Goal: Task Accomplishment & Management: Manage account settings

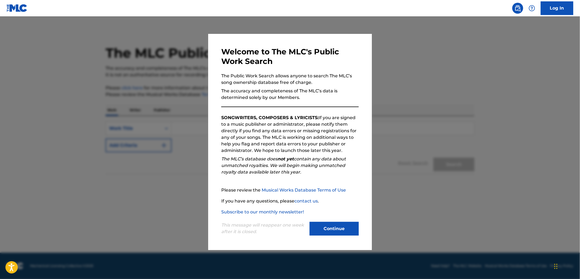
click at [345, 227] on button "Continue" at bounding box center [334, 229] width 49 height 14
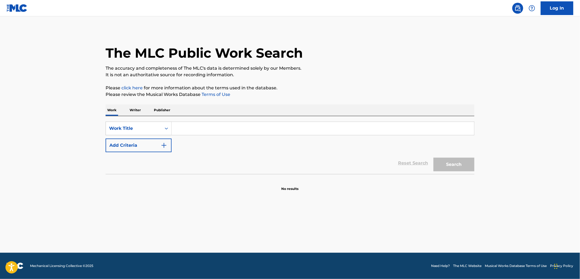
click at [557, 10] on link "Log In" at bounding box center [557, 8] width 33 height 14
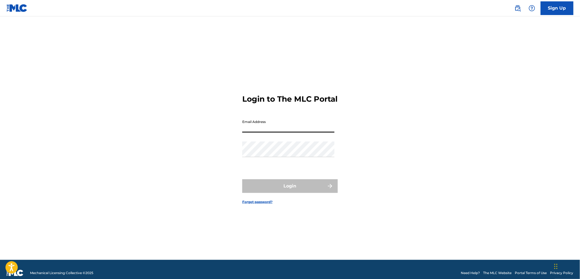
click at [269, 124] on input "Email Address" at bounding box center [288, 125] width 92 height 16
type input "[EMAIL_ADDRESS][PERSON_NAME][DOMAIN_NAME]"
click at [192, 158] on div "Login to The MLC Portal Email Address [EMAIL_ADDRESS][PERSON_NAME][DOMAIN_NAME]…" at bounding box center [290, 145] width 382 height 230
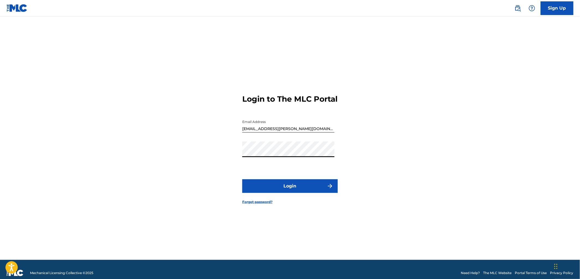
click at [242, 179] on button "Login" at bounding box center [290, 186] width 96 height 14
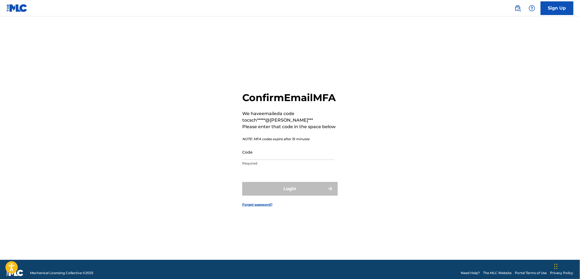
click at [266, 159] on input "Code" at bounding box center [288, 152] width 92 height 16
paste input "901406"
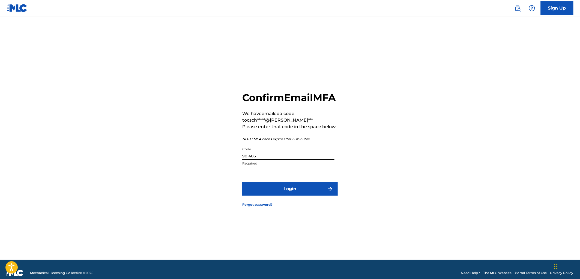
type input "901406"
click at [298, 193] on button "Login" at bounding box center [290, 189] width 96 height 14
